Goal: Transaction & Acquisition: Download file/media

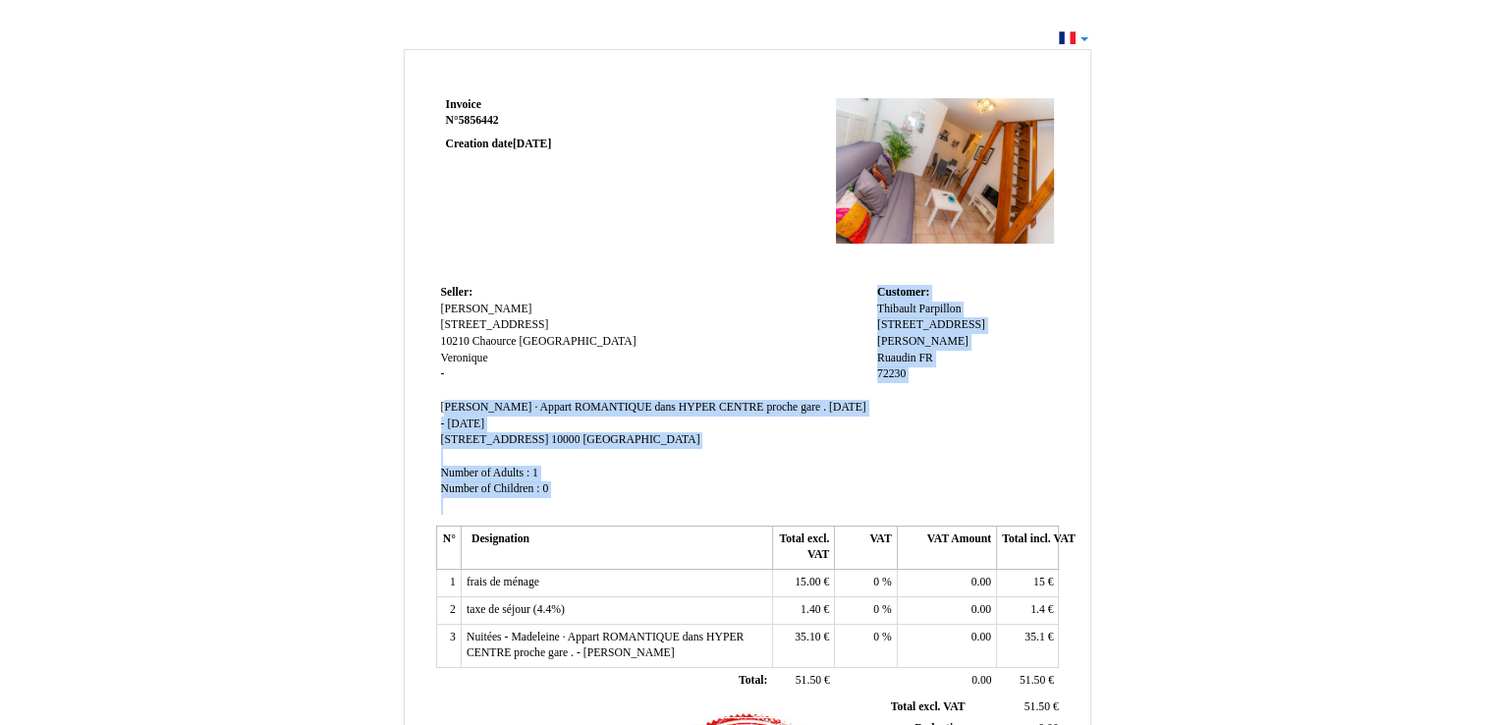
drag, startPoint x: 443, startPoint y: 409, endPoint x: 898, endPoint y: 402, distance: 454.8
click at [898, 402] on tr "Seller: Seller: Veronique Maria Veronique Maria 17 Route de Rumilly 17 Route de…" at bounding box center [748, 400] width 624 height 240
click at [891, 403] on td "Customer: Customer: Thibault Thibault Parpillon Parpillon 13 Bis Rue Maurice Ra…" at bounding box center [965, 400] width 187 height 240
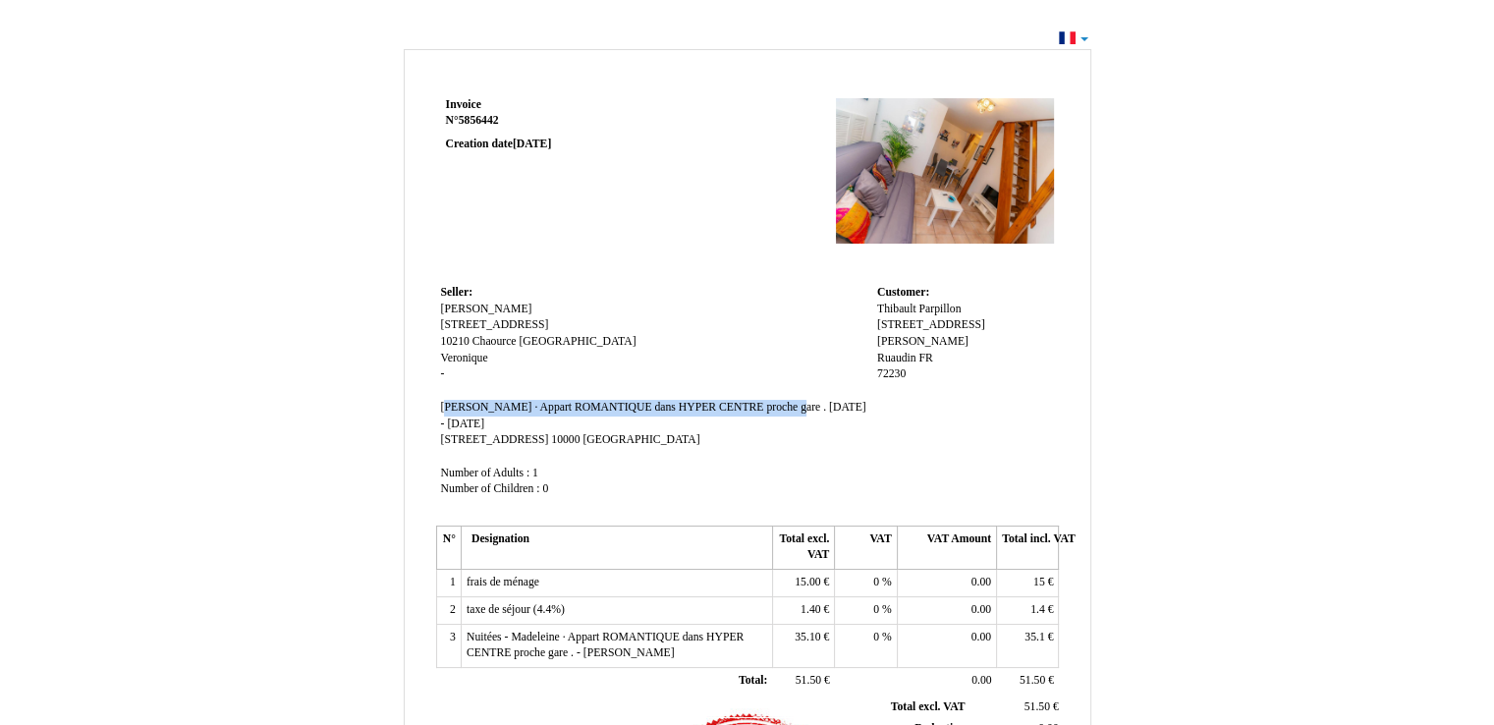
drag, startPoint x: 440, startPoint y: 403, endPoint x: 779, endPoint y: 411, distance: 338.9
click at [779, 411] on span "[PERSON_NAME] · Appart ROMANTIQUE dans HYPER CENTRE proche gare ." at bounding box center [633, 407] width 385 height 13
drag, startPoint x: 409, startPoint y: 280, endPoint x: 341, endPoint y: 247, distance: 75.5
click at [341, 247] on div "Invoice Invoice N° 5856442 5856442 Creation date [DATE] Seller: Seller: [PERSON…" at bounding box center [747, 599] width 1149 height 1110
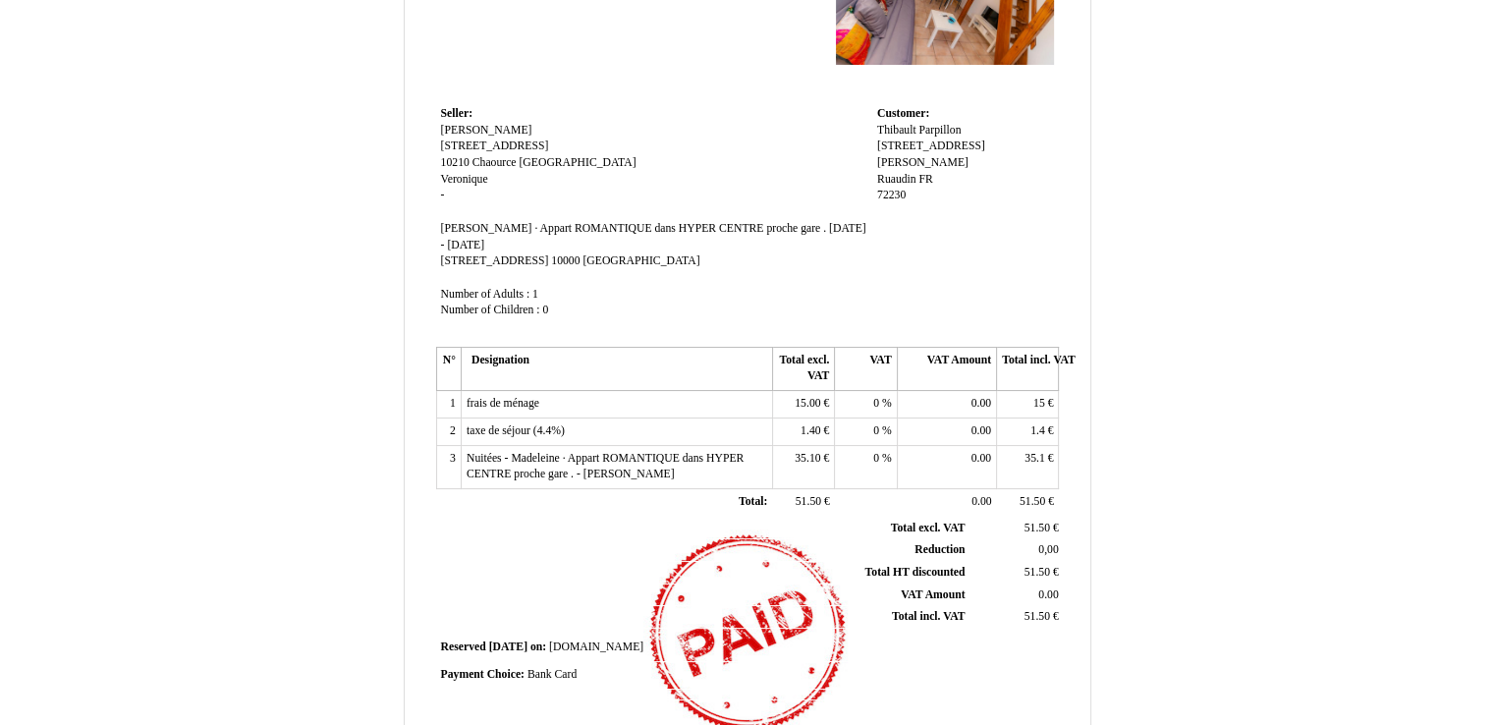
scroll to position [429, 0]
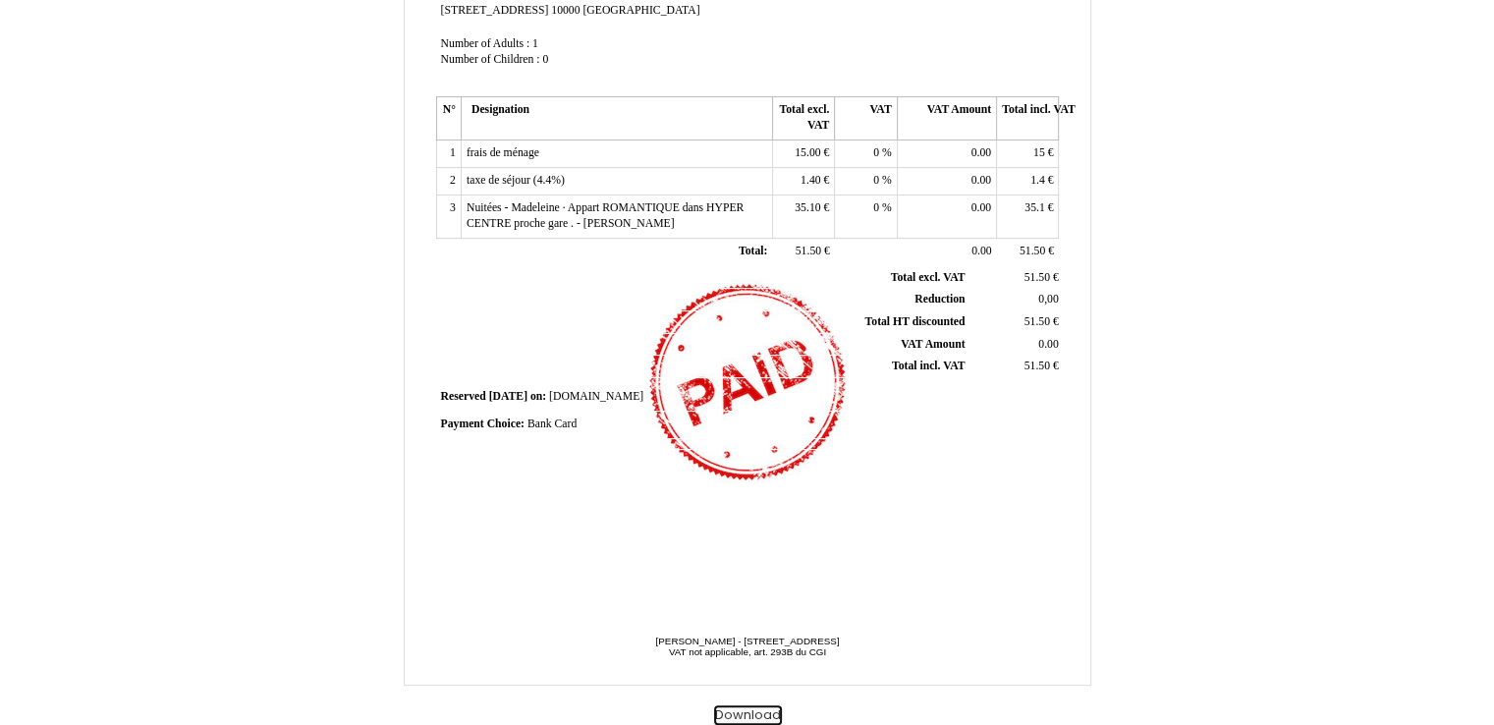
click at [739, 712] on button "Download" at bounding box center [748, 715] width 68 height 21
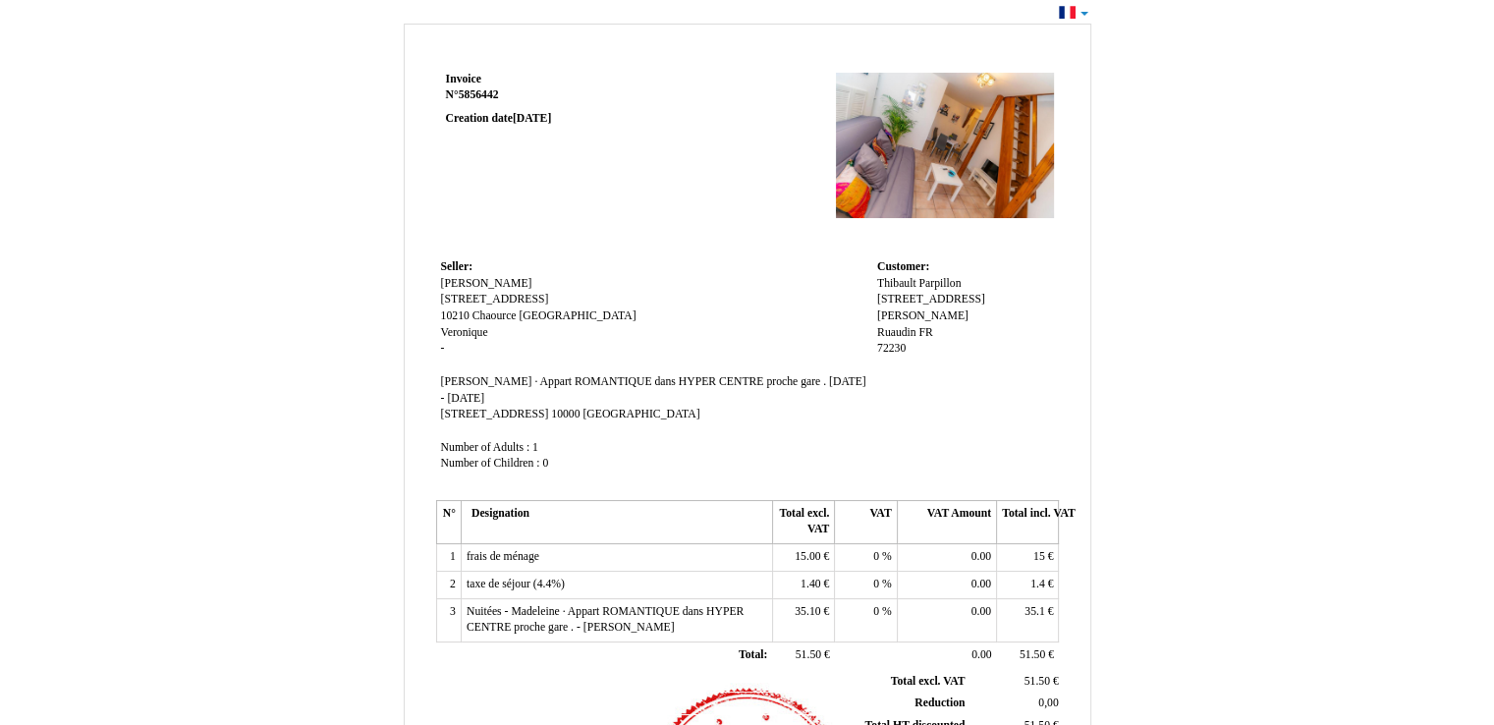
scroll to position [28, 0]
click at [499, 382] on span "[PERSON_NAME] · Appart ROMANTIQUE dans HYPER CENTRE proche gare ." at bounding box center [633, 379] width 385 height 13
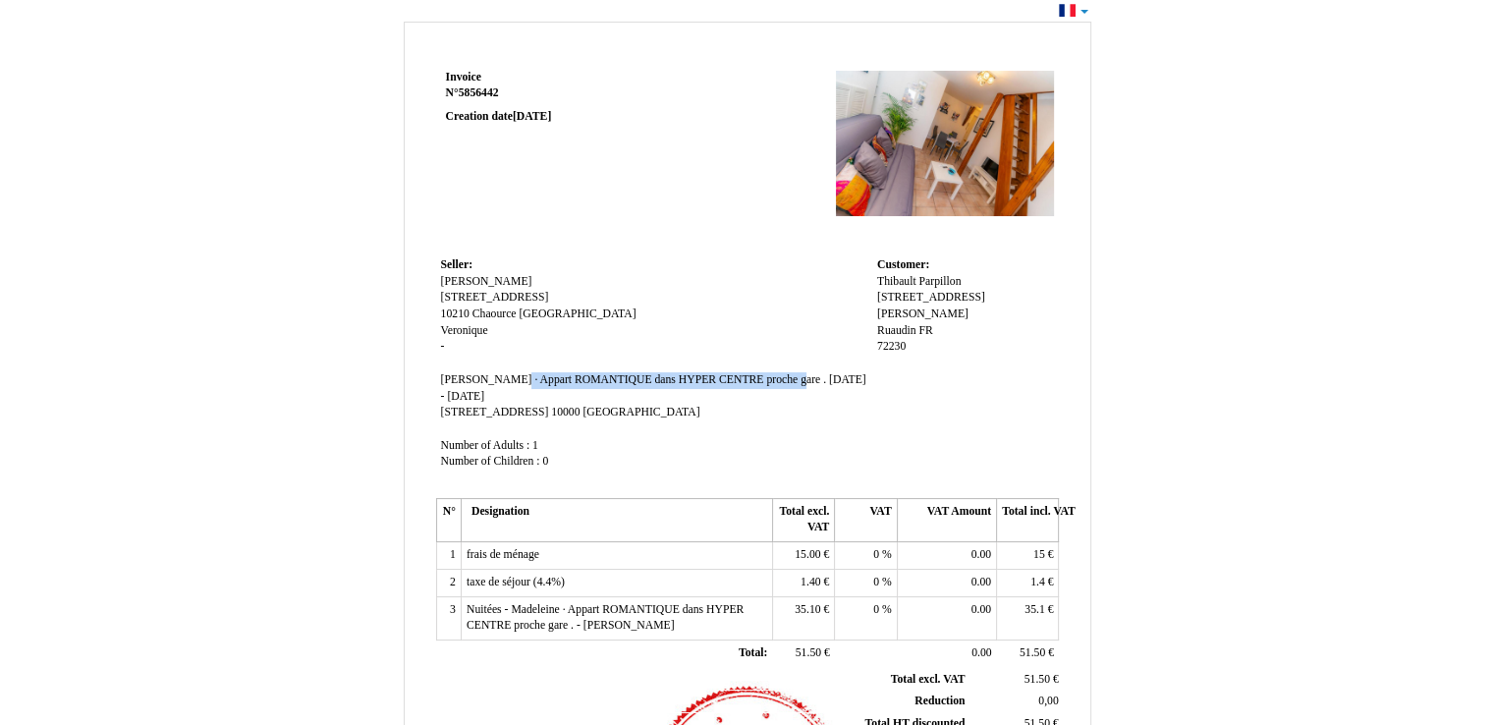
drag, startPoint x: 499, startPoint y: 382, endPoint x: 762, endPoint y: 375, distance: 263.3
click at [762, 375] on span "[PERSON_NAME] · Appart ROMANTIQUE dans HYPER CENTRE proche gare ." at bounding box center [633, 379] width 385 height 13
click at [1389, 328] on div "Invoice Invoice N° 5856442 5856442 Creation date [DATE] Seller: Seller: [PERSON…" at bounding box center [747, 562] width 1494 height 1130
click at [707, 115] on td at bounding box center [873, 159] width 374 height 188
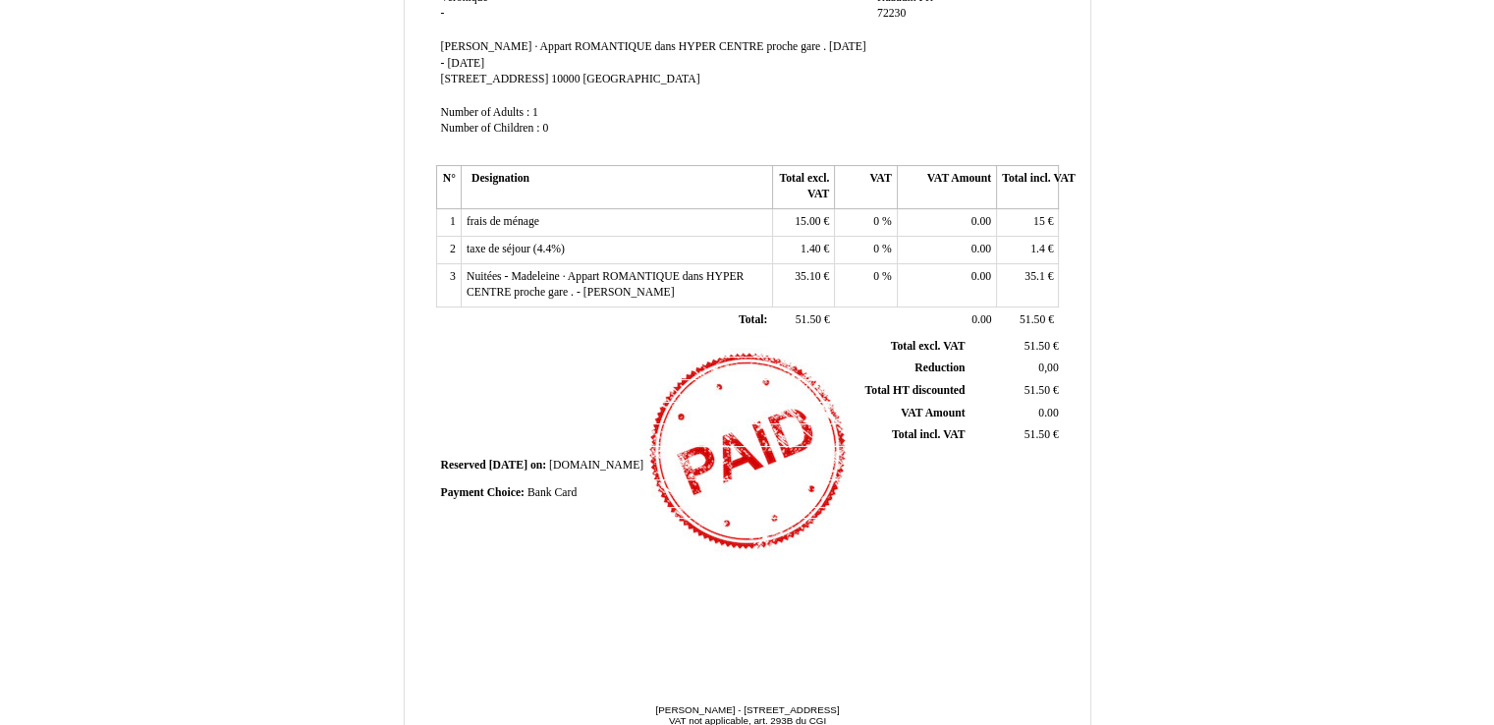
scroll to position [429, 0]
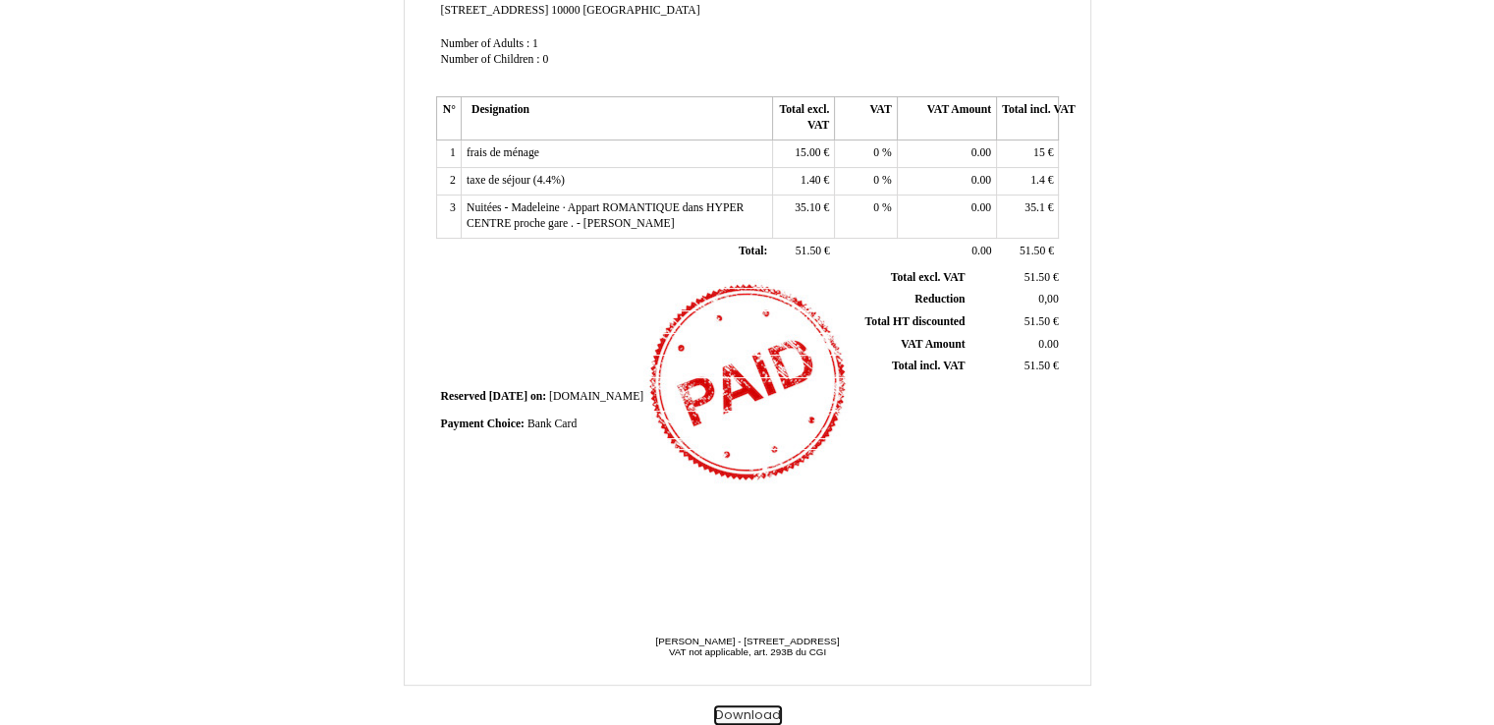
click at [731, 710] on button "Download" at bounding box center [748, 715] width 68 height 21
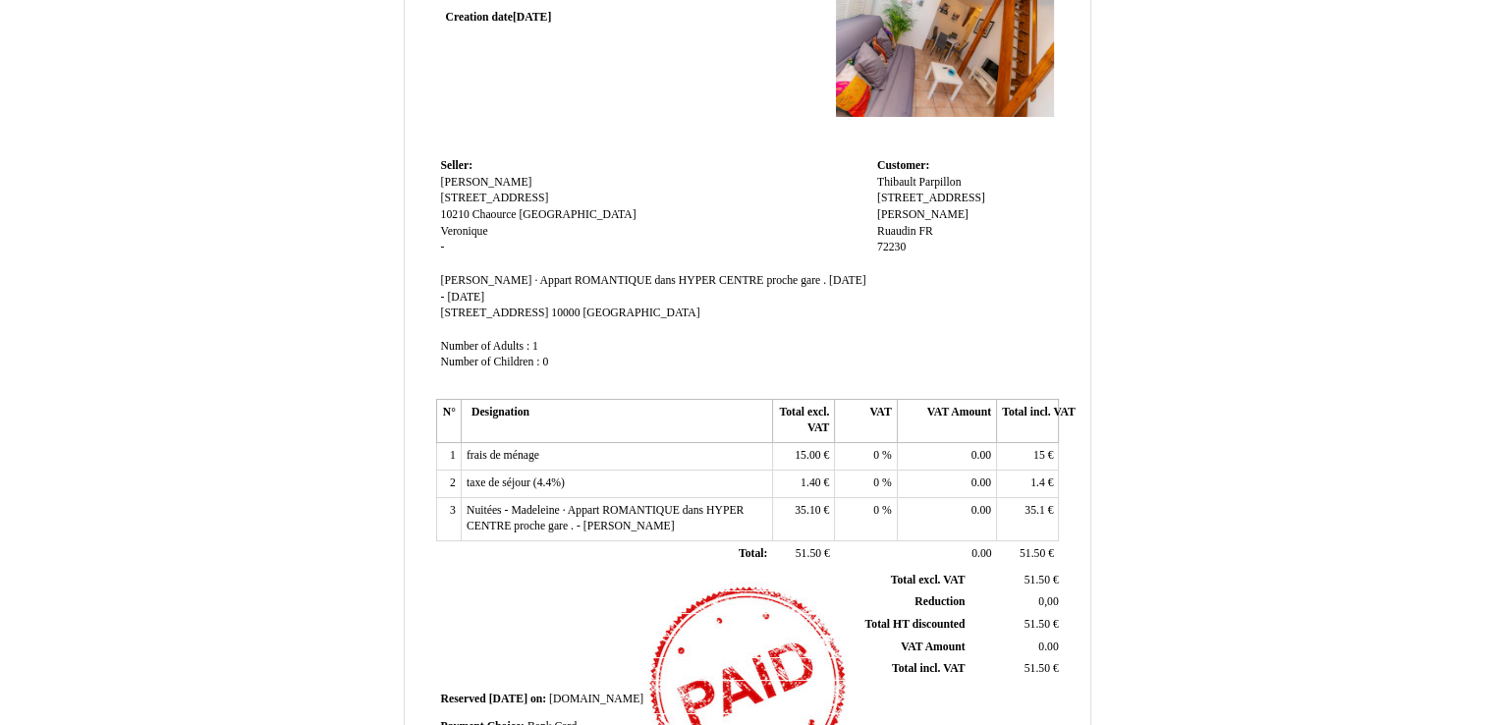
scroll to position [0, 0]
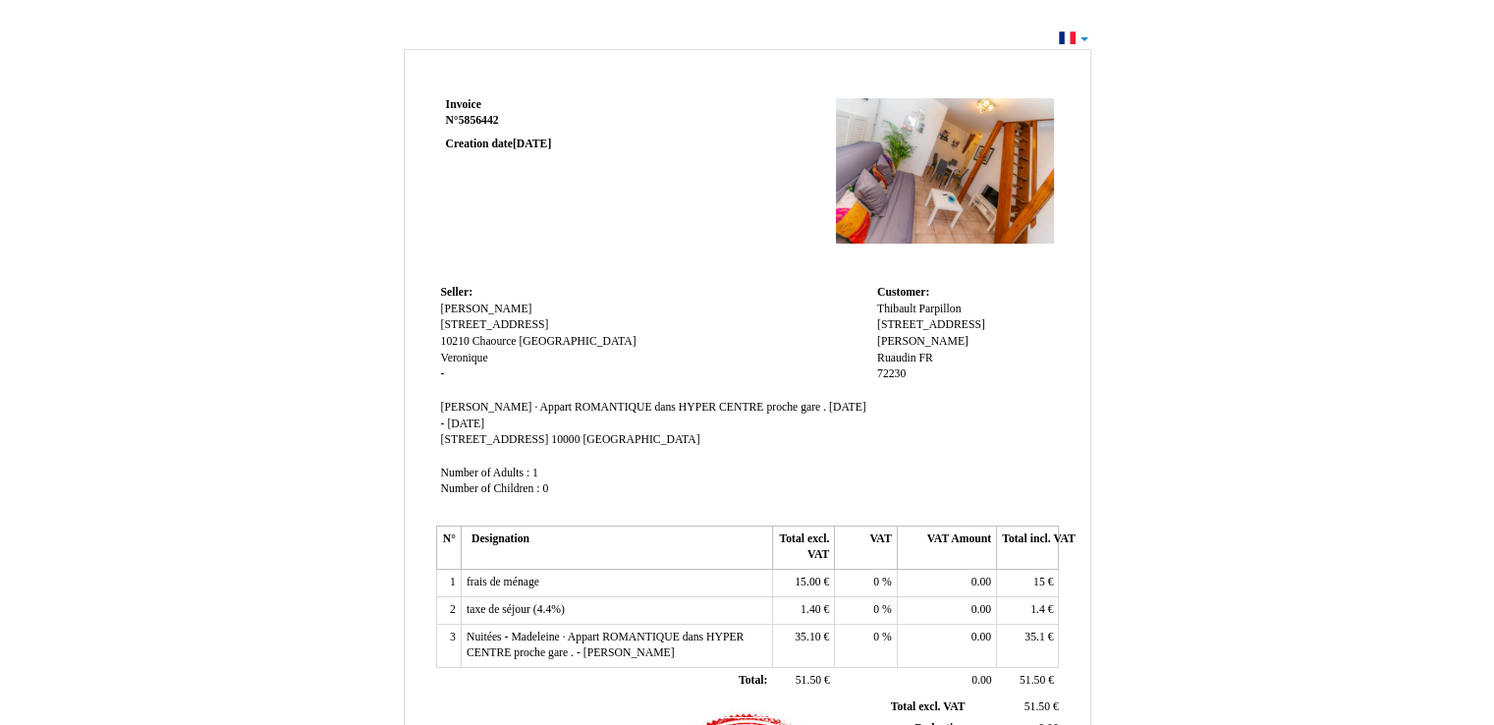
click at [1275, 253] on div "Invoice Invoice N° 5856442 5856442 Creation date [DATE] Seller: Seller: [PERSON…" at bounding box center [747, 599] width 1149 height 1110
